Goal: Transaction & Acquisition: Book appointment/travel/reservation

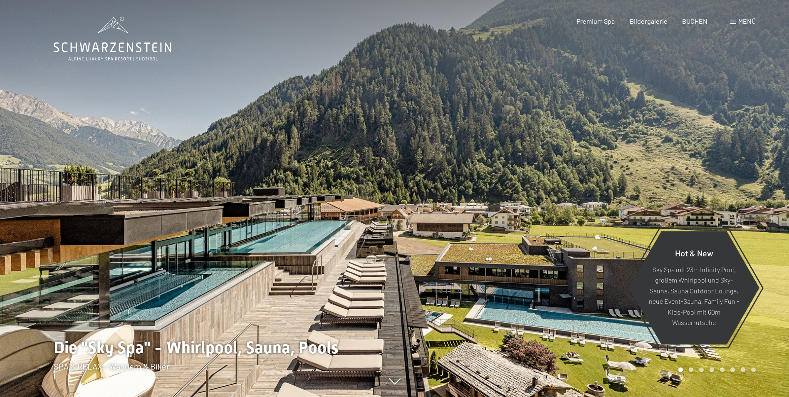
click at [742, 21] on span "Menü" at bounding box center [746, 21] width 17 height 8
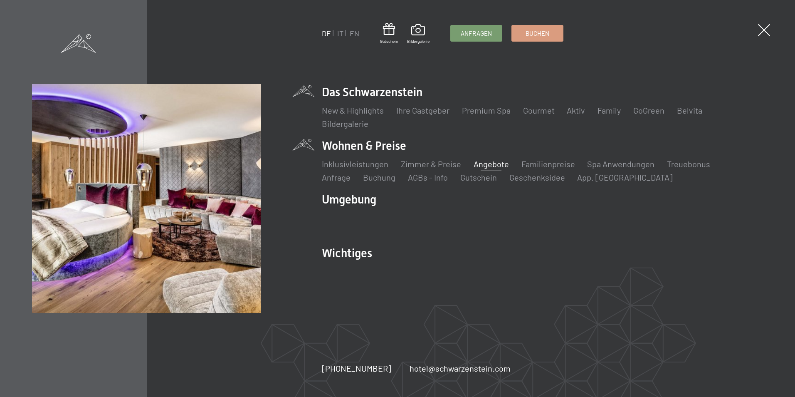
click at [481, 165] on link "Angebote" at bounding box center [490, 164] width 35 height 10
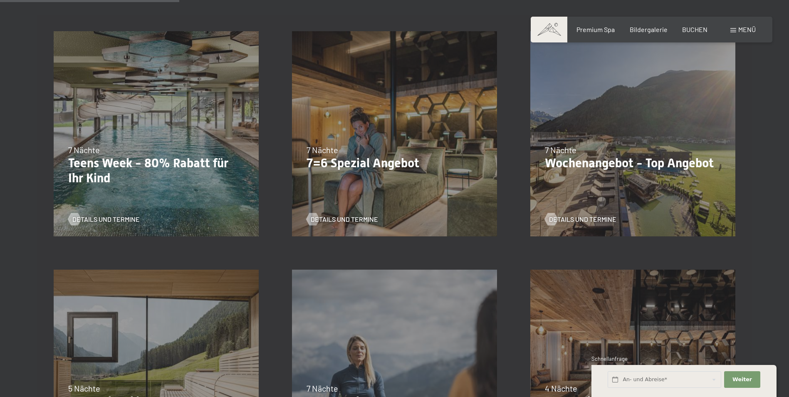
scroll to position [125, 0]
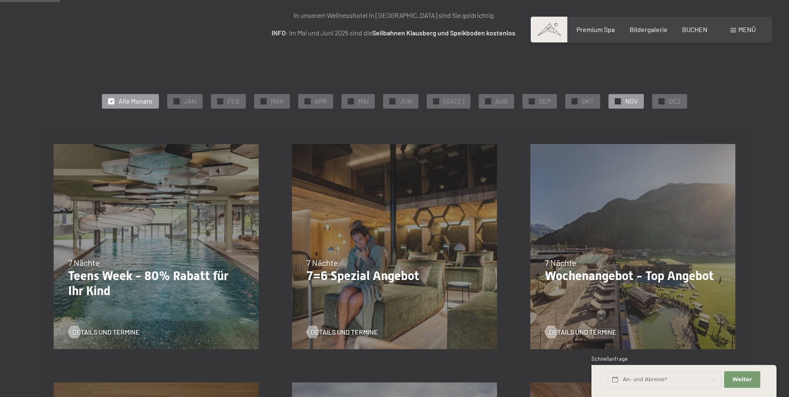
click at [625, 97] on span "NOV" at bounding box center [631, 100] width 12 height 9
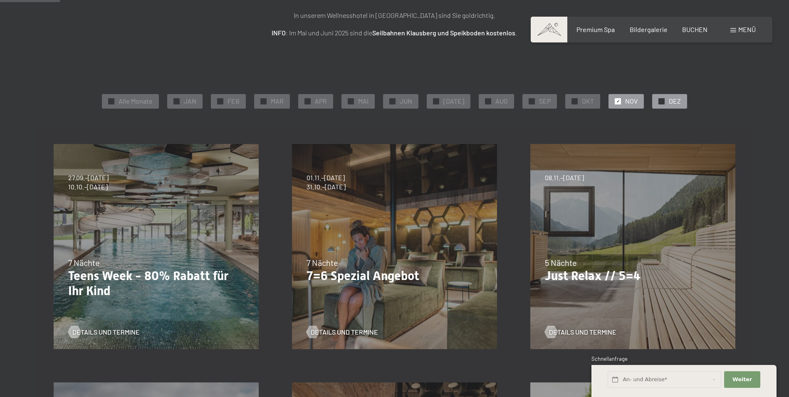
click at [671, 101] on span "DEZ" at bounding box center [675, 100] width 12 height 9
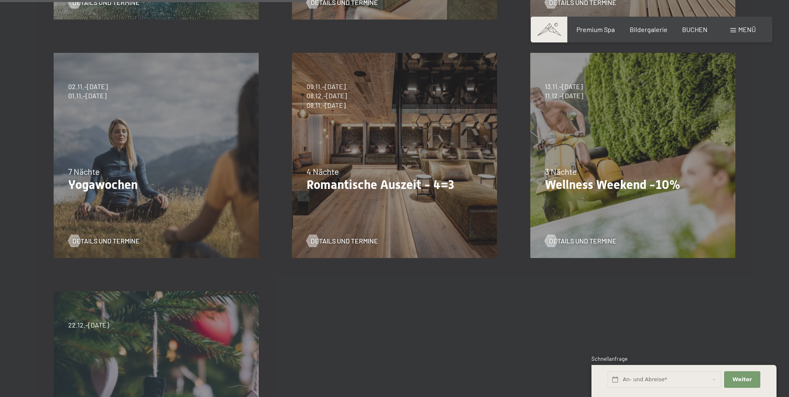
scroll to position [457, 0]
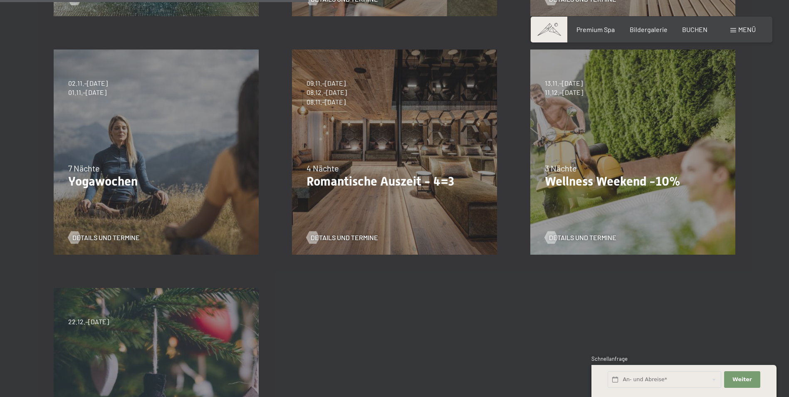
drag, startPoint x: 393, startPoint y: 223, endPoint x: 317, endPoint y: 315, distance: 118.8
click at [318, 315] on div "27.09.–21.12.2025 10.01.–18.01.2026 31.01.–15.02.2026 07.03.–29.03.2026 23.05.–…" at bounding box center [394, 152] width 715 height 715
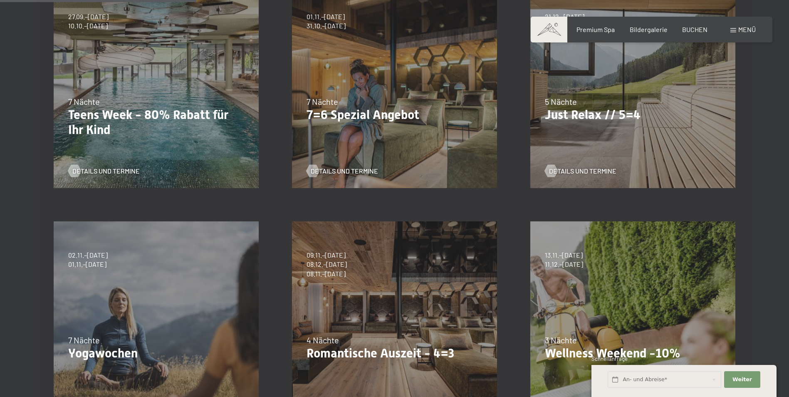
scroll to position [208, 0]
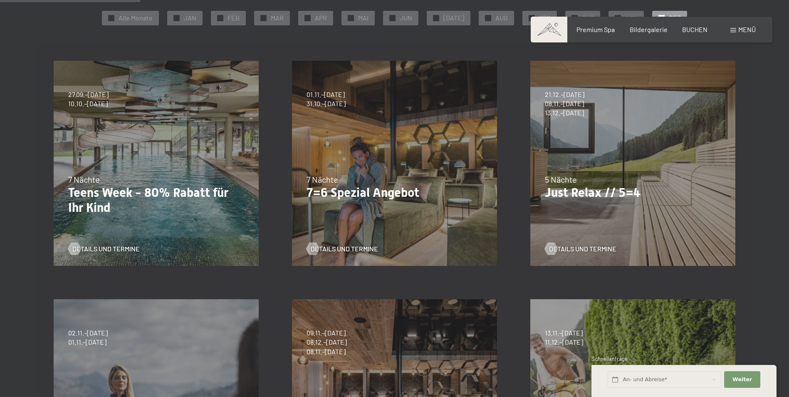
click at [598, 174] on div "5 Nächte" at bounding box center [633, 179] width 176 height 12
click at [561, 249] on span "Details und Termine" at bounding box center [590, 248] width 67 height 9
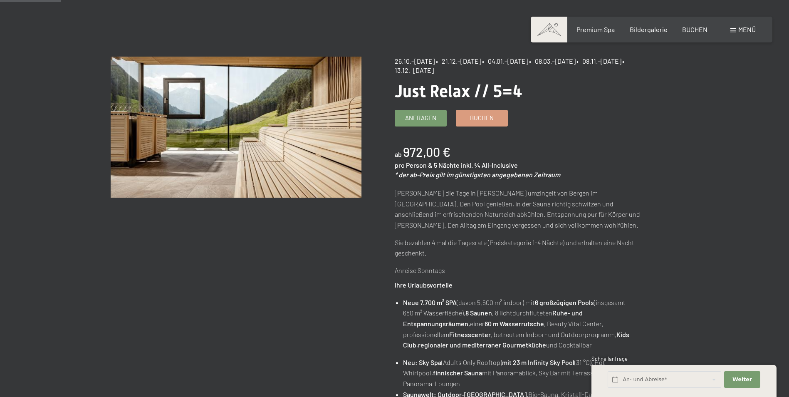
scroll to position [83, 0]
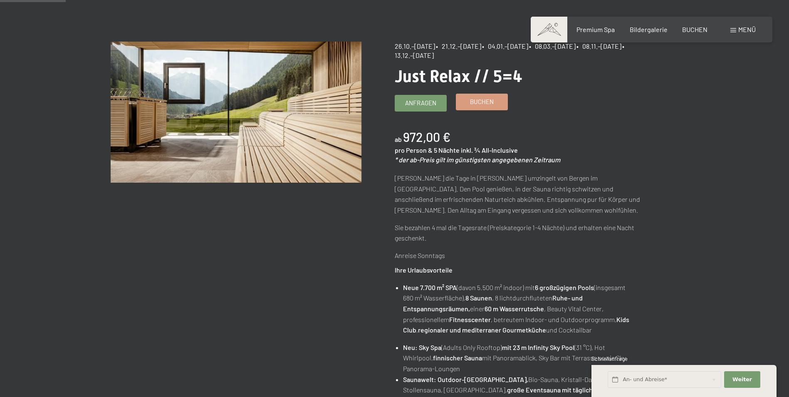
click at [476, 99] on span "Buchen" at bounding box center [482, 101] width 24 height 9
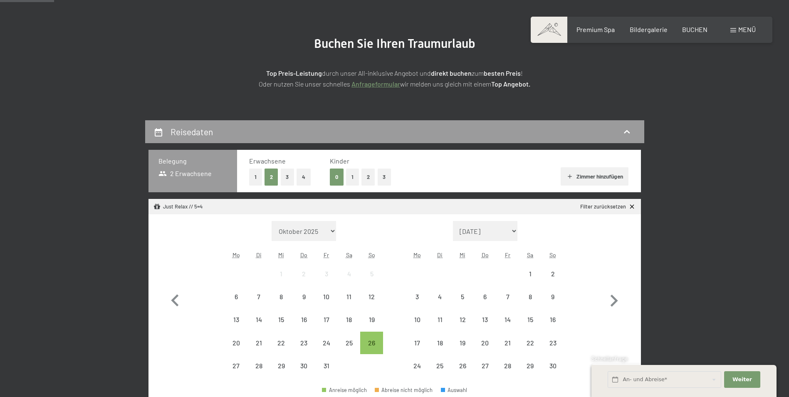
scroll to position [83, 0]
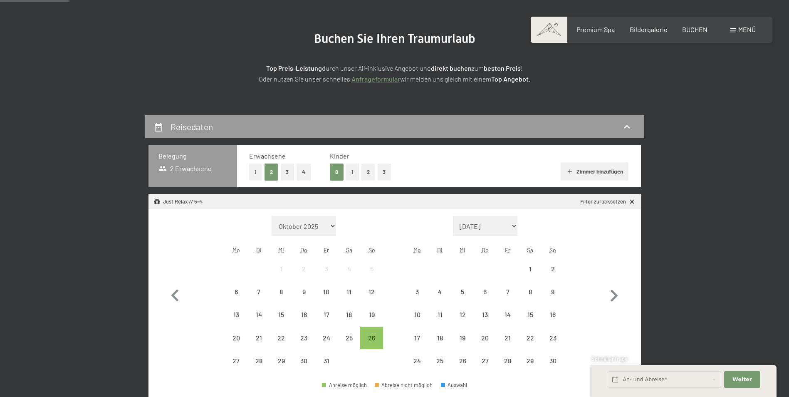
click at [352, 172] on button "1" at bounding box center [352, 171] width 13 height 17
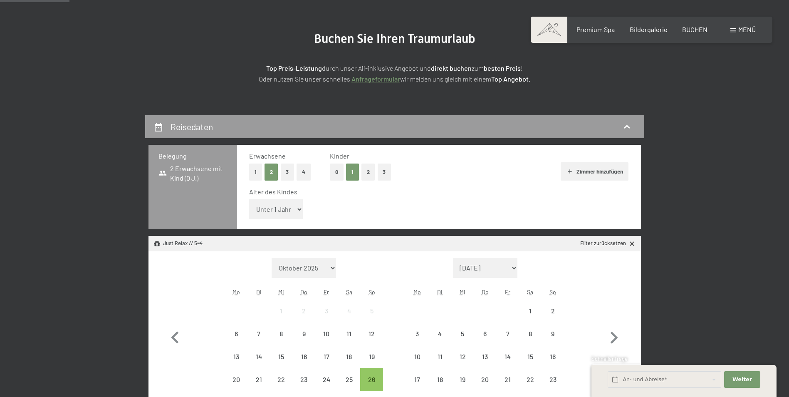
click at [273, 215] on select "Unter 1 Jahr 1 Jahr 2 Jahre 3 Jahre 4 Jahre 5 Jahre 6 Jahre 7 Jahre 8 Jahre 9 J…" at bounding box center [276, 209] width 54 height 20
select select "2"
click at [249, 199] on select "Unter 1 Jahr 1 Jahr 2 Jahre 3 Jahre 4 Jahre 5 Jahre 6 Jahre 7 Jahre 8 Jahre 9 J…" at bounding box center [276, 209] width 54 height 20
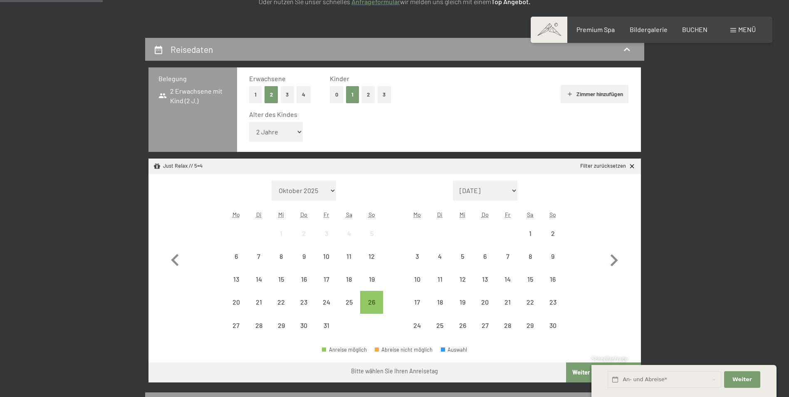
scroll to position [208, 0]
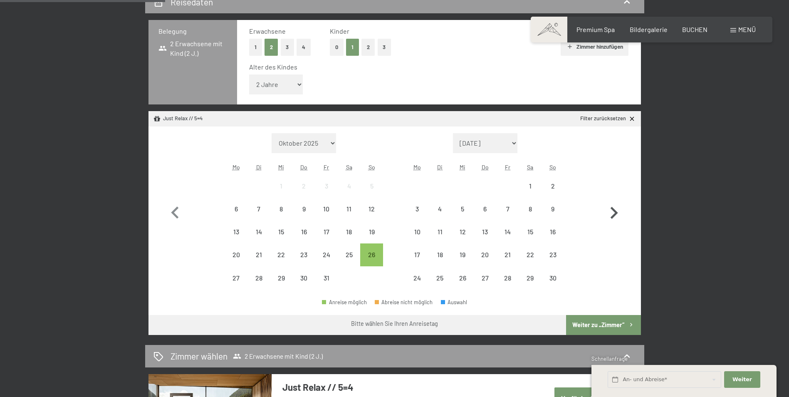
click at [616, 214] on icon "button" at bounding box center [613, 213] width 7 height 12
select select "[DATE]"
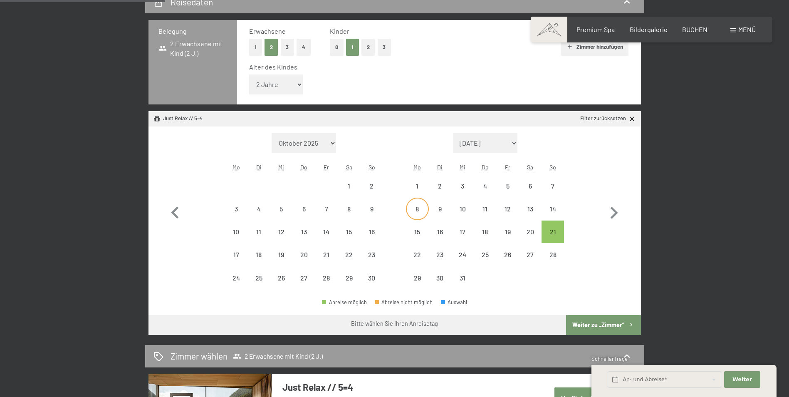
click at [417, 209] on div "8" at bounding box center [417, 215] width 21 height 21
select select "[DATE]"
click at [512, 206] on div "12" at bounding box center [507, 215] width 21 height 21
select select "[DATE]"
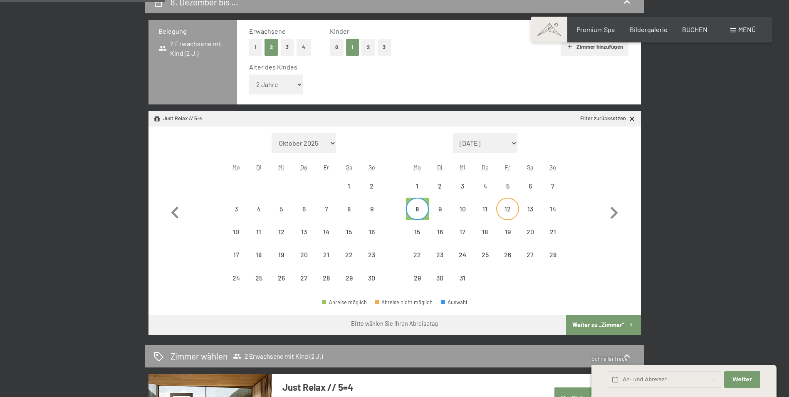
select select "[DATE]"
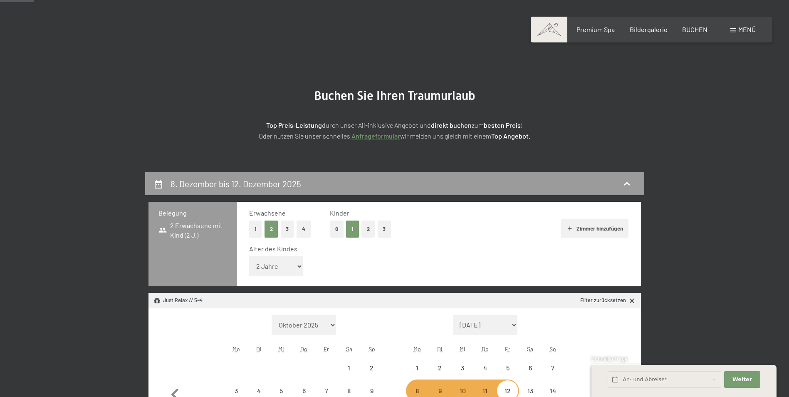
scroll to position [0, 0]
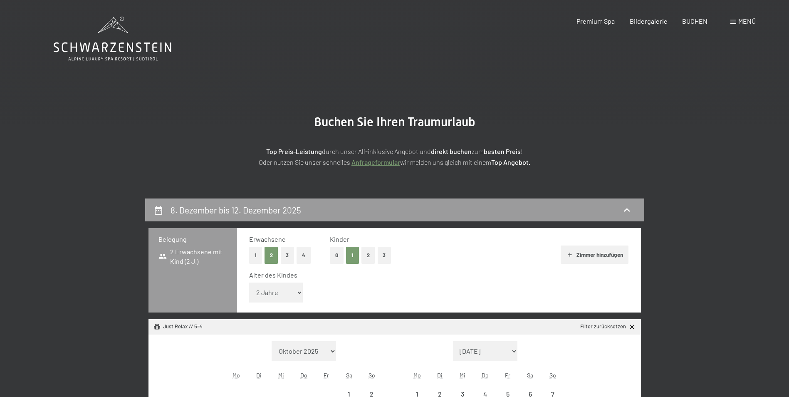
click at [143, 46] on icon at bounding box center [113, 39] width 118 height 44
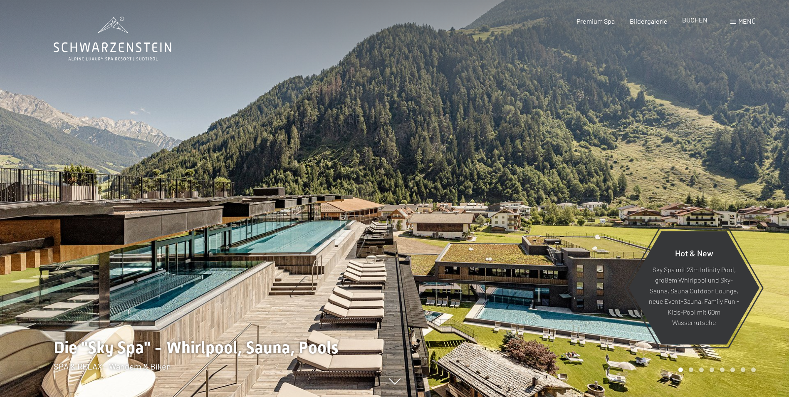
click at [696, 20] on span "BUCHEN" at bounding box center [694, 20] width 25 height 8
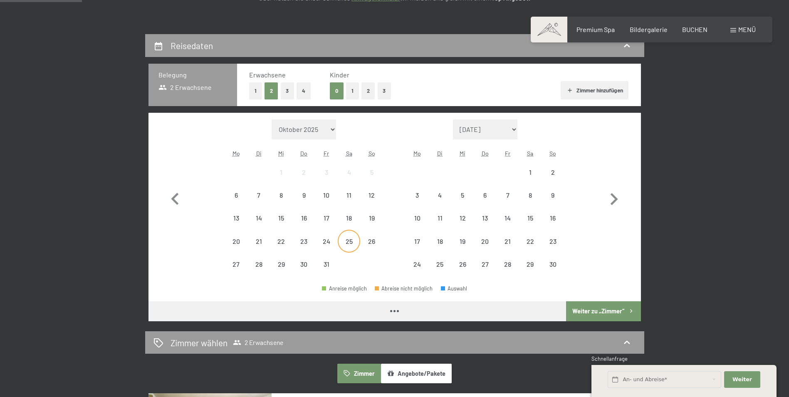
scroll to position [166, 0]
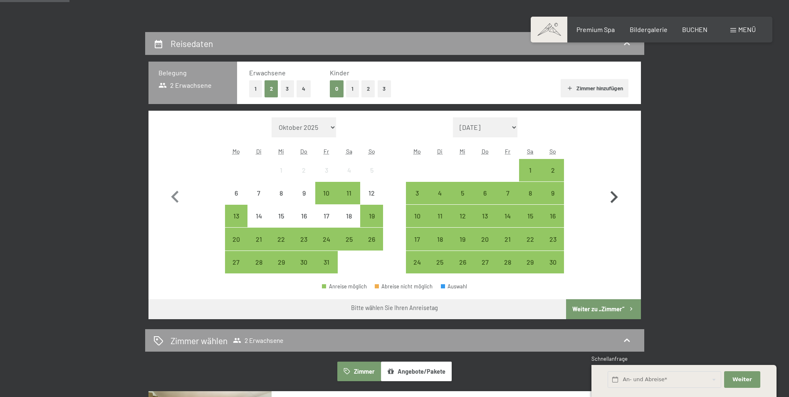
click at [615, 199] on icon "button" at bounding box center [613, 197] width 7 height 12
select select "[DATE]"
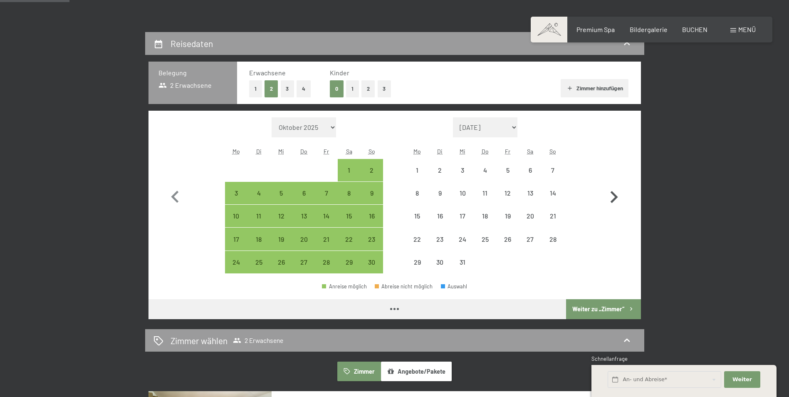
select select "[DATE]"
